Goal: Find specific page/section: Find specific page/section

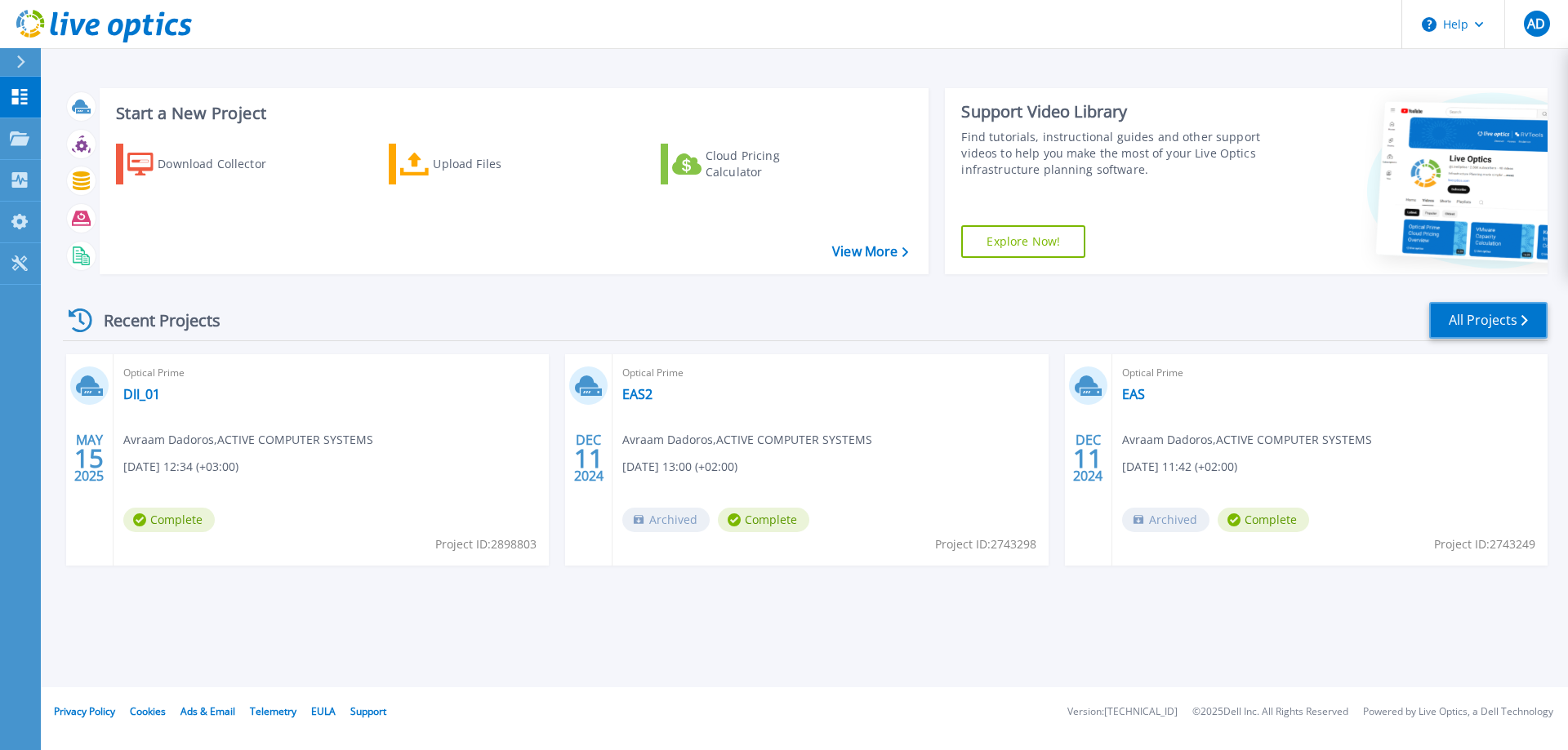
click at [1498, 313] on link "All Projects" at bounding box center [1488, 321] width 119 height 36
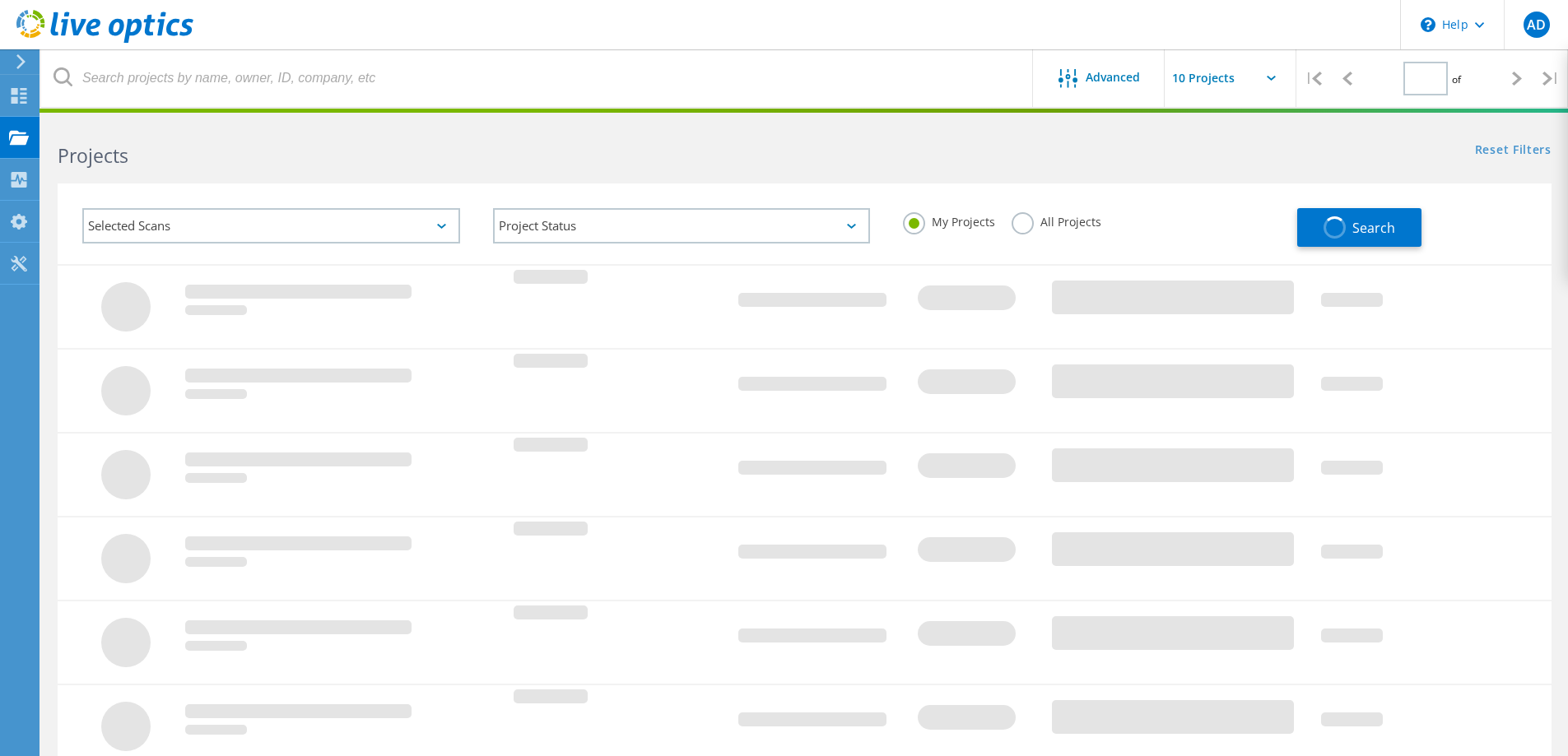
type input "1"
